Goal: Information Seeking & Learning: Find contact information

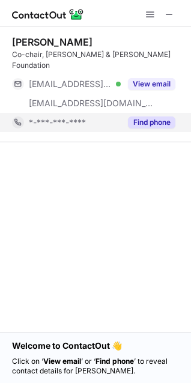
drag, startPoint x: 106, startPoint y: 112, endPoint x: 108, endPoint y: 105, distance: 8.0
click at [107, 117] on div "*-***-***-****" at bounding box center [75, 122] width 92 height 11
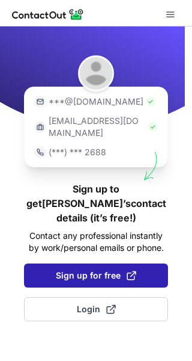
click at [109, 269] on span "Sign up for free" at bounding box center [96, 275] width 81 height 12
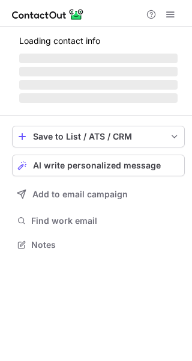
scroll to position [243, 192]
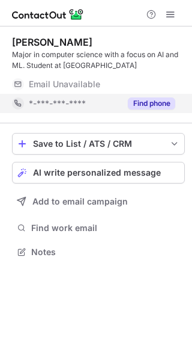
click at [142, 101] on button "Find phone" at bounding box center [151, 103] width 47 height 12
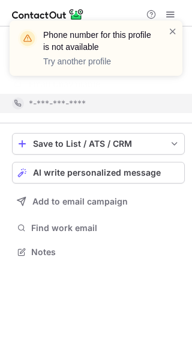
scroll to position [224, 192]
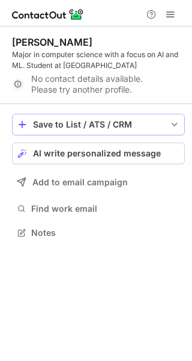
click at [177, 127] on span "save-profile-one-click" at bounding box center [175, 125] width 10 height 10
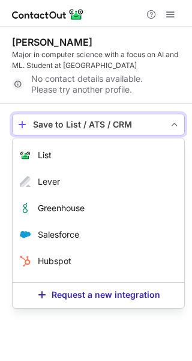
click at [177, 127] on span "save-profile-one-click" at bounding box center [175, 125] width 10 height 10
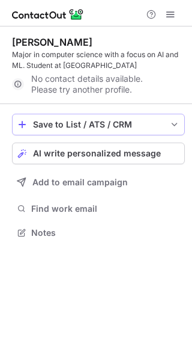
click at [177, 127] on span "save-profile-one-click" at bounding box center [175, 125] width 10 height 10
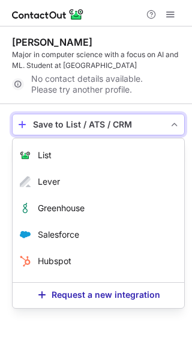
click at [177, 127] on span "save-profile-one-click" at bounding box center [175, 125] width 10 height 10
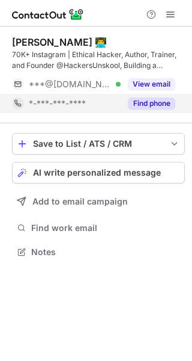
scroll to position [243, 192]
click at [149, 96] on div "Find phone" at bounding box center [148, 103] width 55 height 19
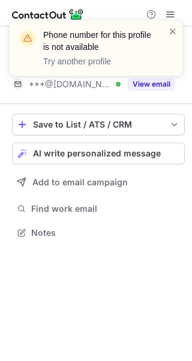
scroll to position [224, 192]
click at [153, 84] on div "Phone number for this profile is not available Try another profile" at bounding box center [96, 52] width 192 height 89
click at [171, 31] on span at bounding box center [173, 31] width 10 height 12
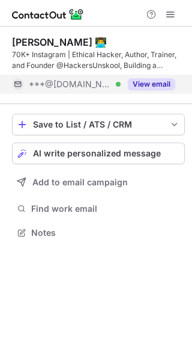
click at [147, 82] on button "View email" at bounding box center [151, 84] width 47 height 12
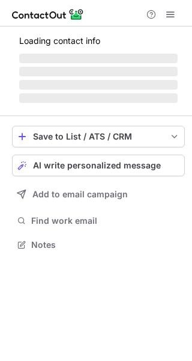
scroll to position [233, 192]
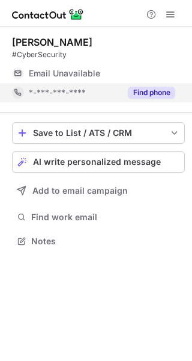
click at [160, 88] on button "Find phone" at bounding box center [151, 93] width 47 height 12
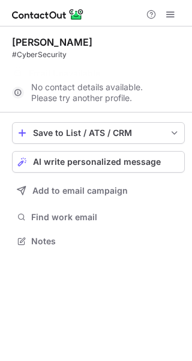
scroll to position [213, 192]
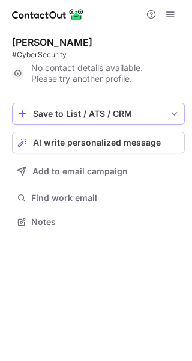
click at [169, 115] on button "Save to List / ATS / CRM" at bounding box center [98, 114] width 173 height 22
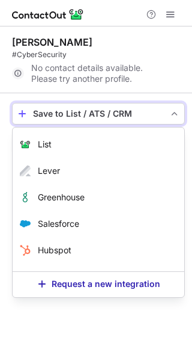
drag, startPoint x: 168, startPoint y: 125, endPoint x: 189, endPoint y: 136, distance: 23.7
click at [171, 127] on div "Save to List / ATS / CRM List Select Lever Connect Greenhouse Connect Salesforc…" at bounding box center [98, 166] width 173 height 147
